Goal: Go to known website: Access a specific website the user already knows

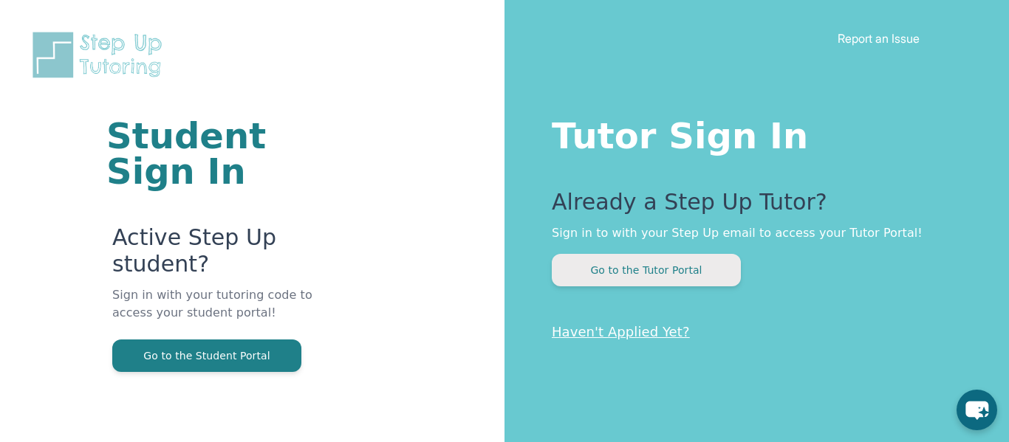
click at [688, 256] on button "Go to the Tutor Portal" at bounding box center [646, 270] width 189 height 33
